Goal: Task Accomplishment & Management: Manage account settings

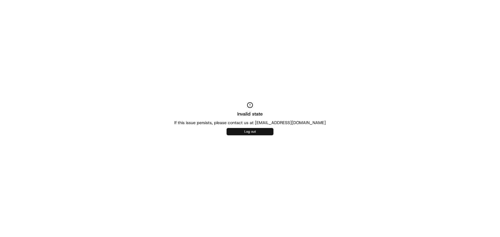
click at [245, 132] on button "Log out" at bounding box center [250, 131] width 47 height 7
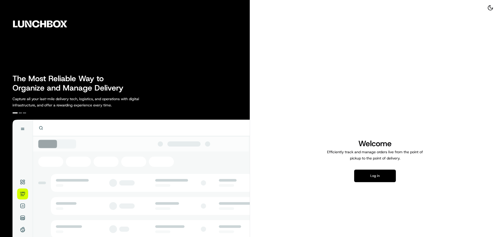
click at [367, 176] on button "Log in" at bounding box center [375, 176] width 42 height 13
